Goal: Information Seeking & Learning: Learn about a topic

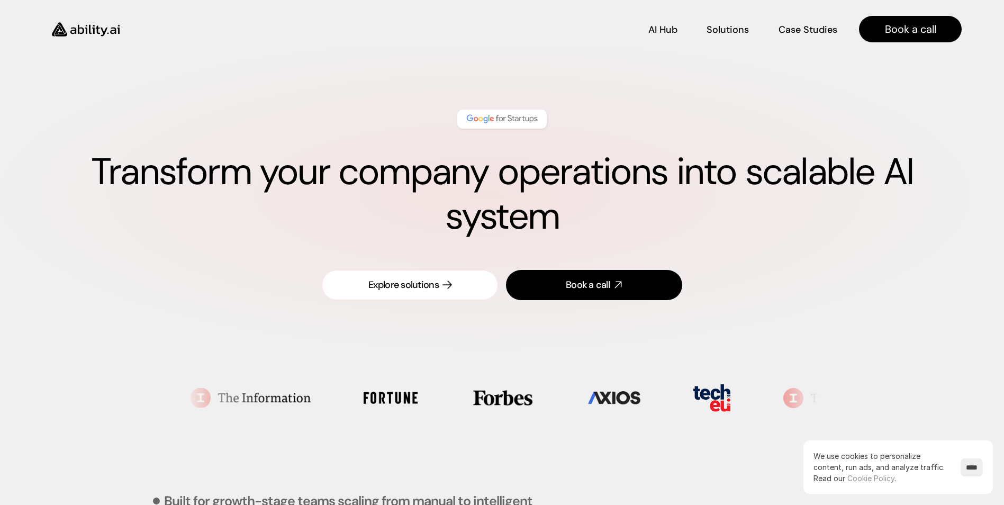
click at [462, 289] on link "Explore solutions" at bounding box center [410, 285] width 176 height 30
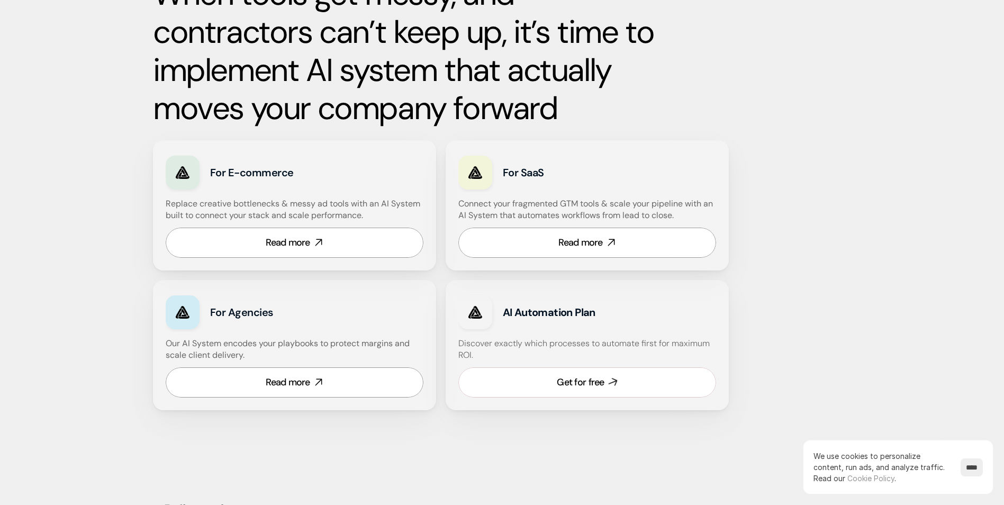
scroll to position [545, 0]
click at [323, 378] on link "Read more" at bounding box center [295, 382] width 258 height 30
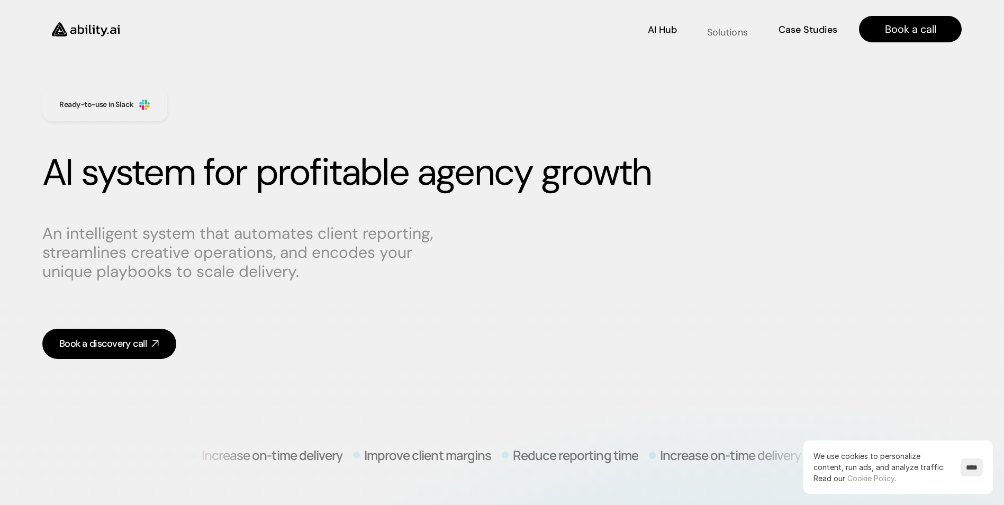
click at [731, 34] on p "Solutions" at bounding box center [727, 31] width 41 height 13
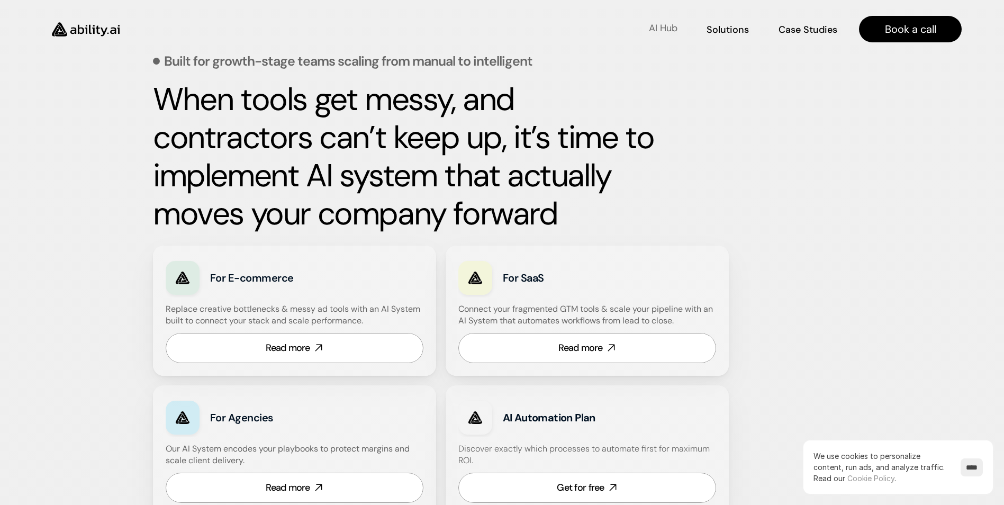
click at [672, 26] on p "AI Hub" at bounding box center [663, 28] width 29 height 13
